Goal: Check status

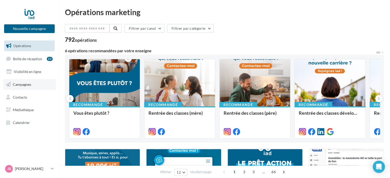
click at [25, 82] on span "Campagnes" at bounding box center [22, 84] width 18 height 4
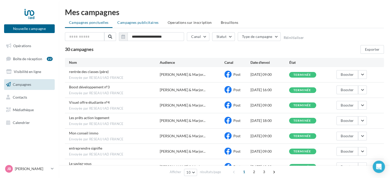
click at [147, 22] on span "Campagnes publicitaires" at bounding box center [137, 22] width 41 height 4
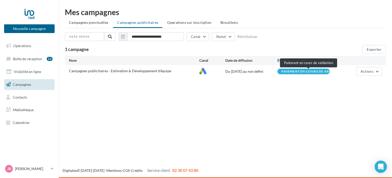
click at [319, 70] on span "Paiement en cours de vali..." at bounding box center [309, 71] width 54 height 3
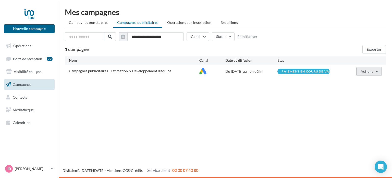
click at [371, 72] on span "Actions" at bounding box center [367, 71] width 13 height 4
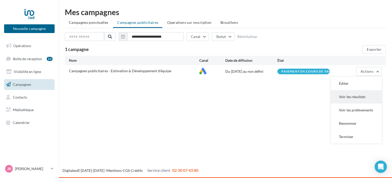
click at [348, 96] on button "Voir les résultats" at bounding box center [356, 96] width 51 height 13
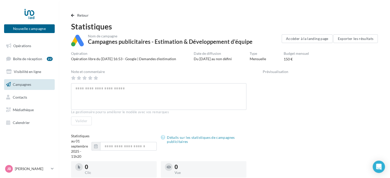
click at [19, 83] on span "Campagnes" at bounding box center [22, 84] width 18 height 4
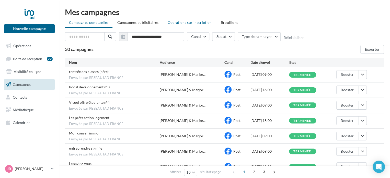
click at [179, 21] on span "Operations sur inscription" at bounding box center [189, 22] width 44 height 4
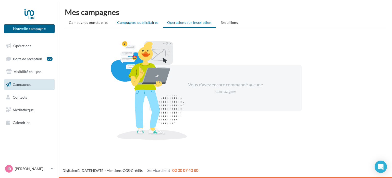
click at [134, 25] on li "Campagnes publicitaires" at bounding box center [137, 22] width 49 height 9
